Goal: Register for event/course

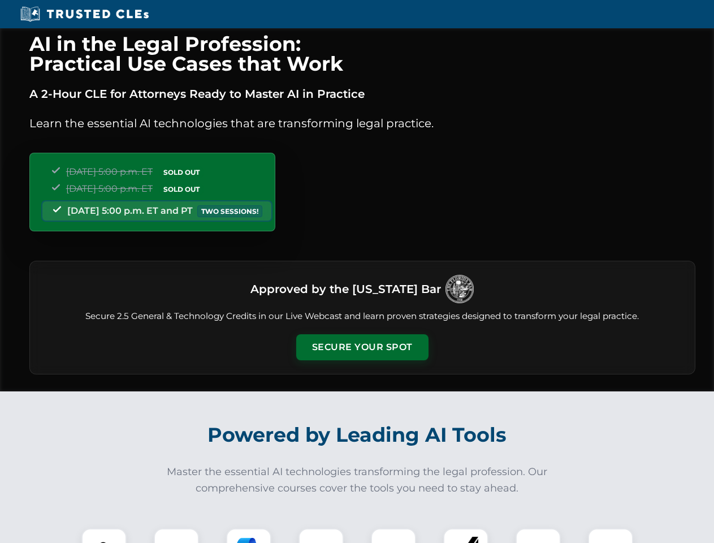
click at [362, 347] on button "Secure Your Spot" at bounding box center [362, 347] width 132 height 26
click at [104, 535] on img at bounding box center [104, 550] width 33 height 33
